Goal: Transaction & Acquisition: Purchase product/service

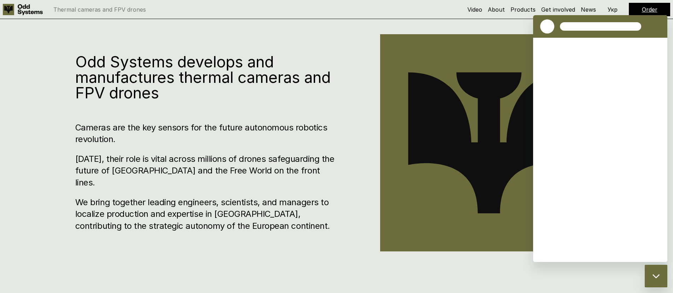
scroll to position [295, 0]
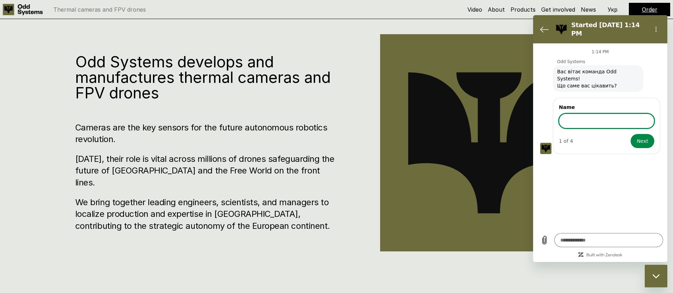
click at [310, 146] on h3 "Cameras are the key sensors for the future autonomous robotics revolution." at bounding box center [206, 134] width 262 height 24
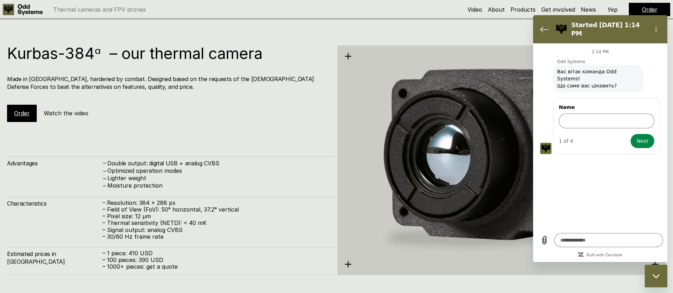
scroll to position [1358, 0]
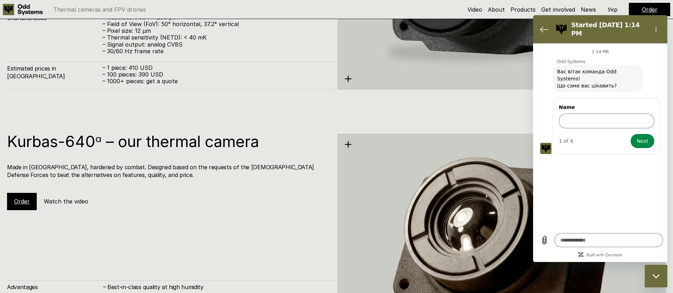
click at [29, 200] on link "Order" at bounding box center [22, 201] width 16 height 7
click at [119, 184] on div "Kurbas-640ᵅ – our thermal camera Made in [GEOGRAPHIC_DATA], hardened by combat.…" at bounding box center [171, 172] width 329 height 77
drag, startPoint x: 8, startPoint y: 144, endPoint x: 91, endPoint y: 143, distance: 83.7
click at [91, 143] on h1 "Kurbas-640ᵅ – our thermal camera" at bounding box center [168, 142] width 322 height 16
type textarea "*"
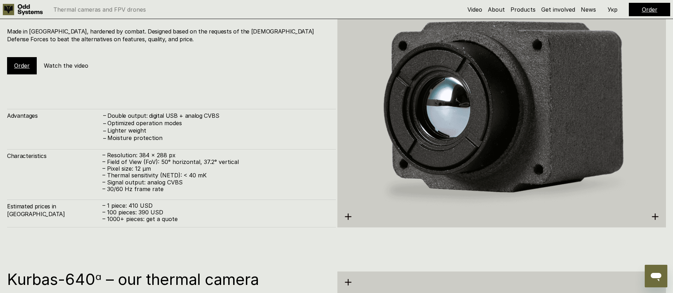
scroll to position [1234, 0]
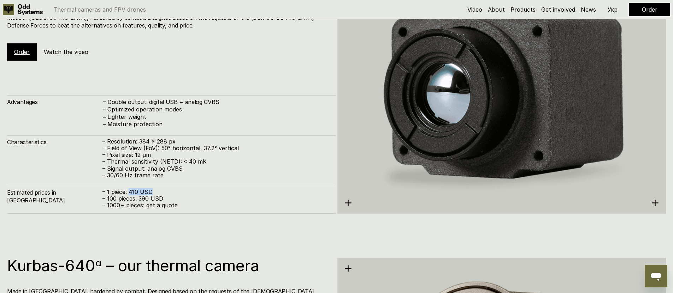
drag, startPoint x: 130, startPoint y: 192, endPoint x: 150, endPoint y: 192, distance: 20.1
click at [150, 192] on p "– 1 piece: 410 USD – 100 pieces: 390 USD – 1000+ pieces: get a quote" at bounding box center [215, 199] width 226 height 20
click at [70, 209] on div "Estimated prices in [GEOGRAPHIC_DATA] – 1 piece: 410 USD – 100 pieces: 390 USD …" at bounding box center [171, 200] width 329 height 28
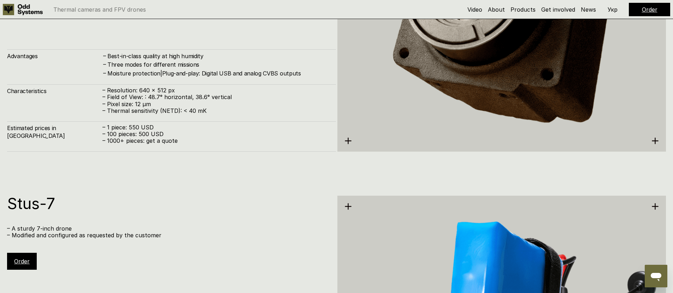
scroll to position [1709, 0]
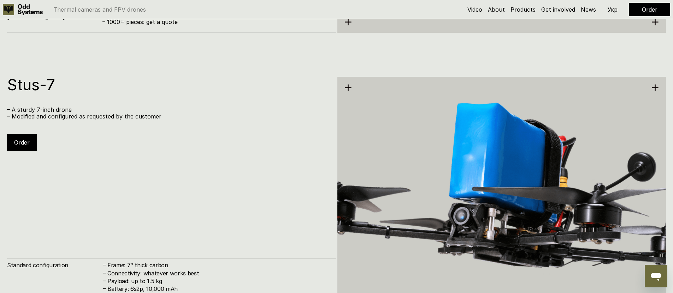
click at [147, 143] on div "Stus-7 – A sturdy 7-inch drone – Modified and configured as requested by the cu…" at bounding box center [171, 114] width 329 height 75
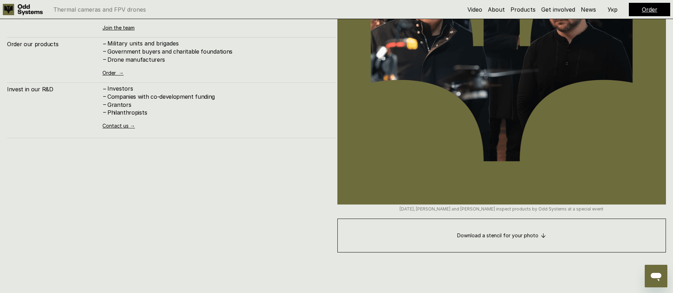
scroll to position [3588, 0]
